Goal: Information Seeking & Learning: Understand process/instructions

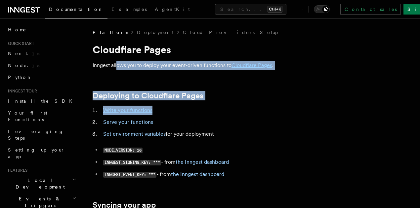
drag, startPoint x: 149, startPoint y: 76, endPoint x: 229, endPoint y: 124, distance: 93.0
click at [229, 124] on article "Platform Deployment Cloud Providers Setup Cloudflare Pages Inngest allows you t…" at bounding box center [251, 197] width 316 height 336
click at [229, 124] on li "Serve your functions" at bounding box center [229, 122] width 256 height 9
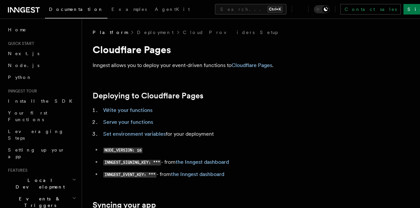
drag, startPoint x: 110, startPoint y: 43, endPoint x: 258, endPoint y: 139, distance: 176.0
click at [258, 139] on article "Platform Deployment Cloud Providers Setup Cloudflare Pages Inngest allows you t…" at bounding box center [251, 197] width 316 height 336
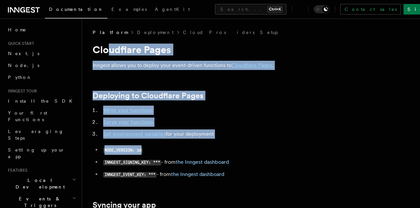
click at [258, 139] on article "Platform Deployment Cloud Providers Setup Cloudflare Pages Inngest allows you t…" at bounding box center [251, 197] width 316 height 336
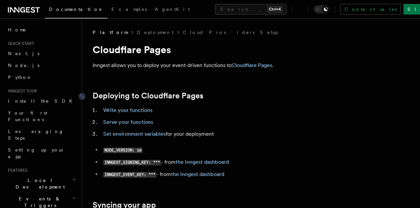
click at [174, 91] on link "Deploying to Cloudflare Pages" at bounding box center [148, 95] width 111 height 9
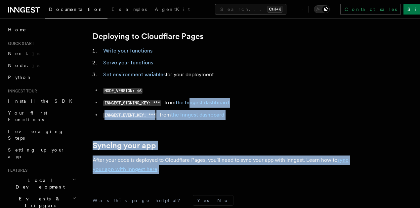
drag, startPoint x: 224, startPoint y: 133, endPoint x: 193, endPoint y: 106, distance: 41.2
click at [193, 106] on article "Platform Deployment Cloud Providers Setup Cloudflare Pages Inngest allows you t…" at bounding box center [251, 138] width 316 height 336
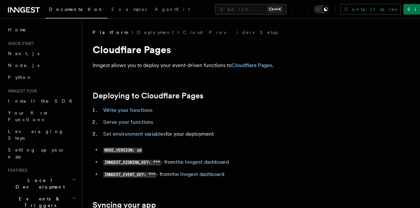
click at [218, 122] on li "Serve your functions" at bounding box center [229, 122] width 256 height 9
click at [257, 67] on link "Cloudflare Pages" at bounding box center [251, 65] width 41 height 6
